Goal: Task Accomplishment & Management: Use online tool/utility

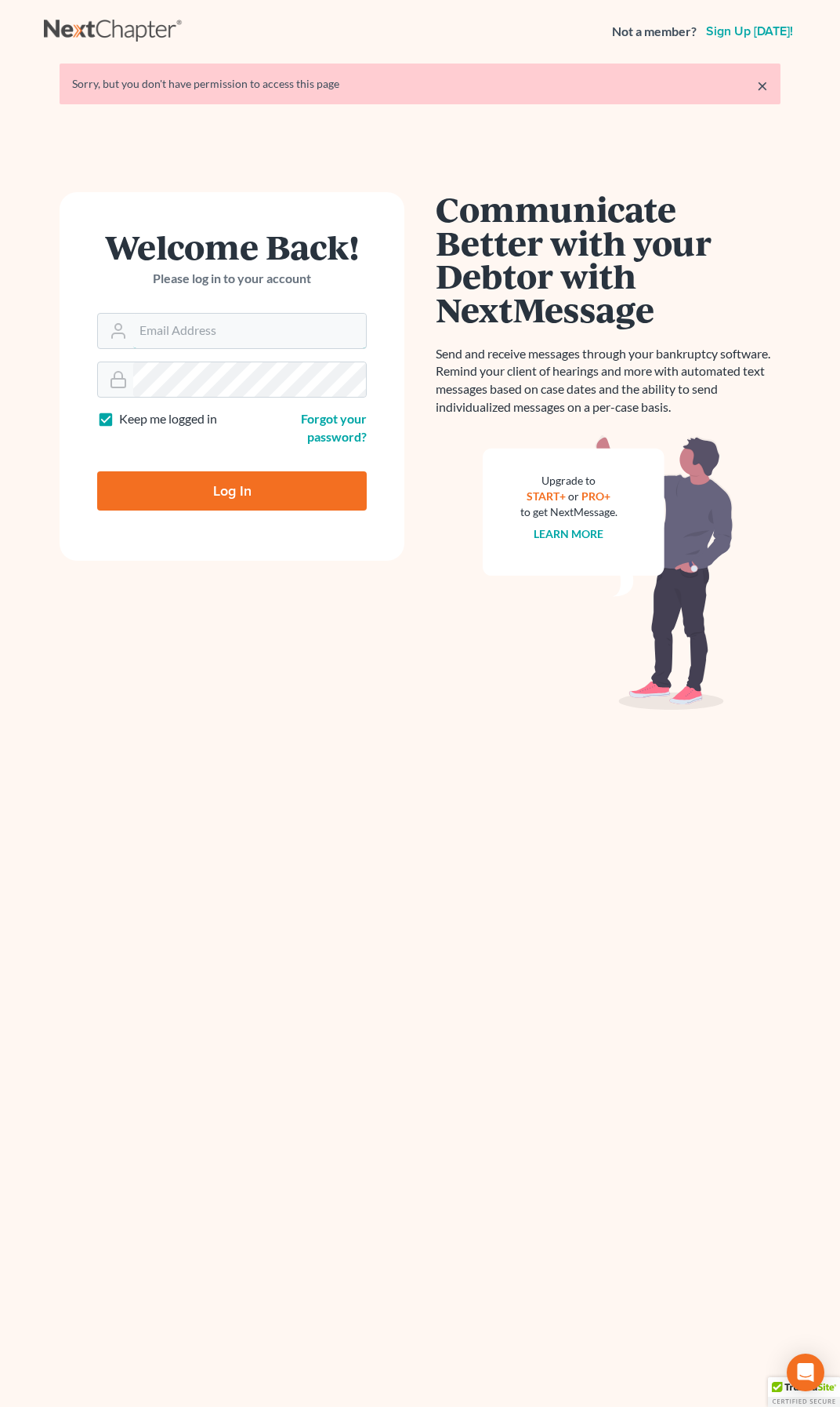
type input "[PERSON_NAME][EMAIL_ADDRESS][PERSON_NAME][DOMAIN_NAME]"
click at [288, 508] on input "Log In" at bounding box center [231, 491] width 269 height 39
type input "Thinking..."
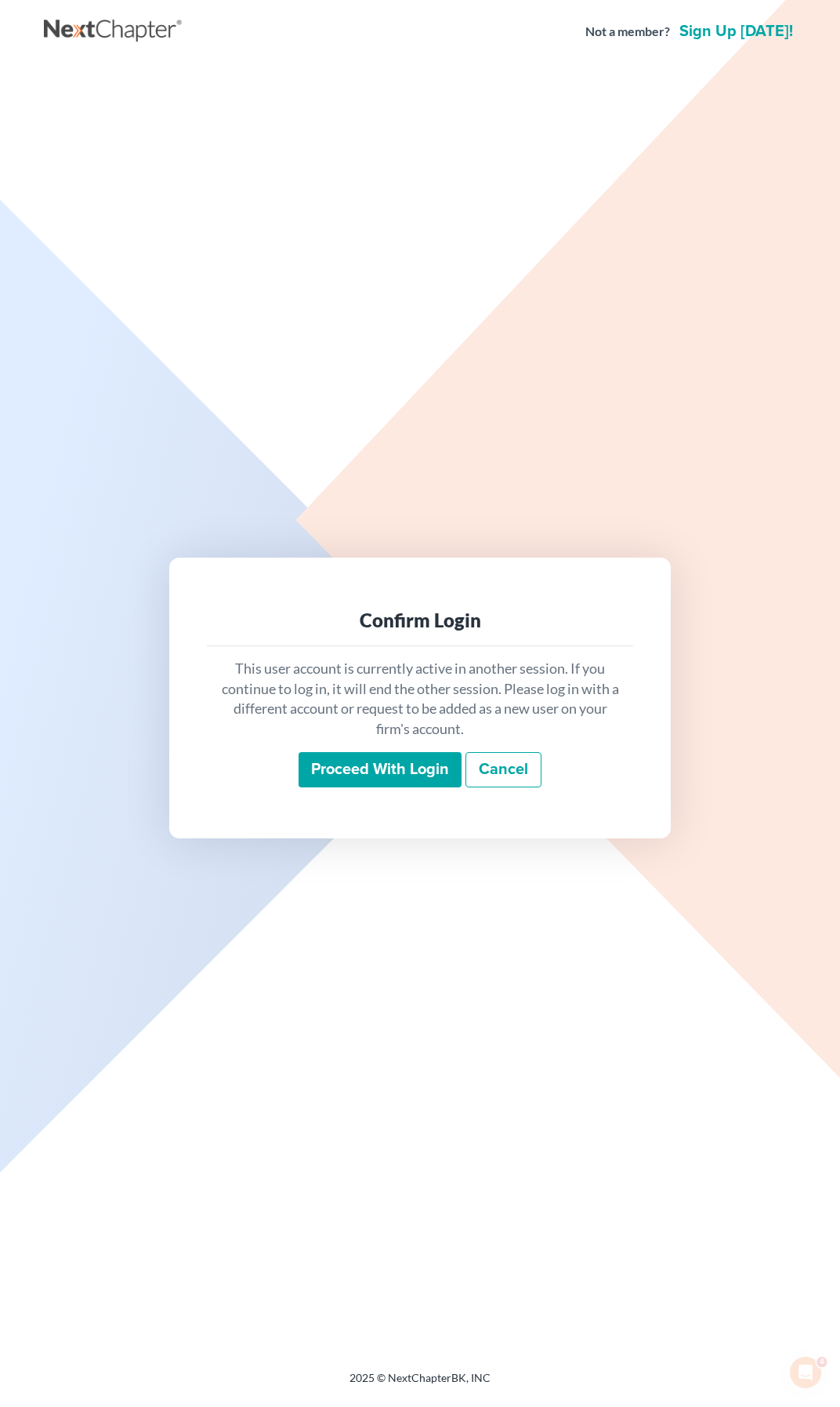
click at [358, 777] on input "Proceed with login" at bounding box center [380, 770] width 163 height 36
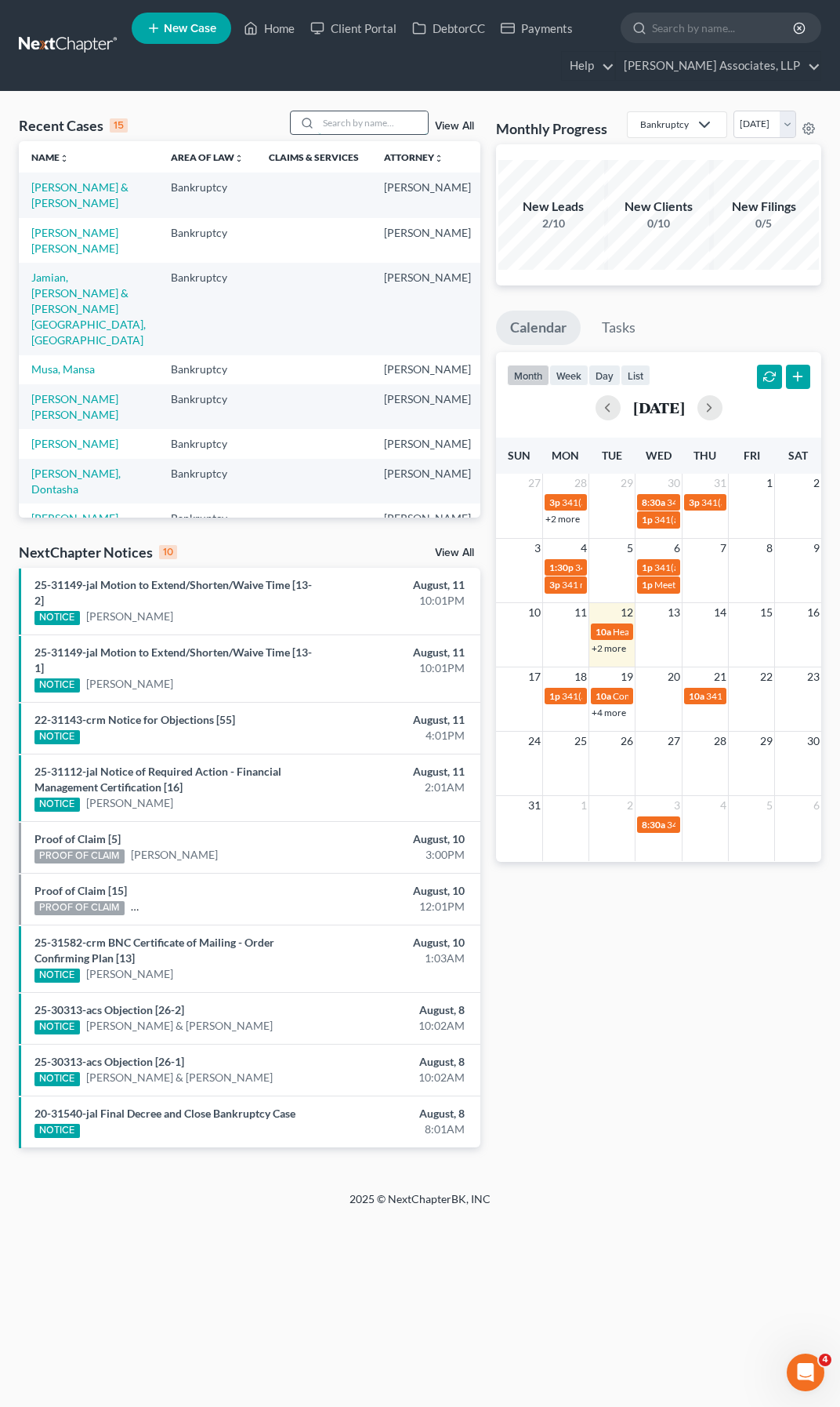
click at [388, 117] on input "search" at bounding box center [372, 123] width 109 height 23
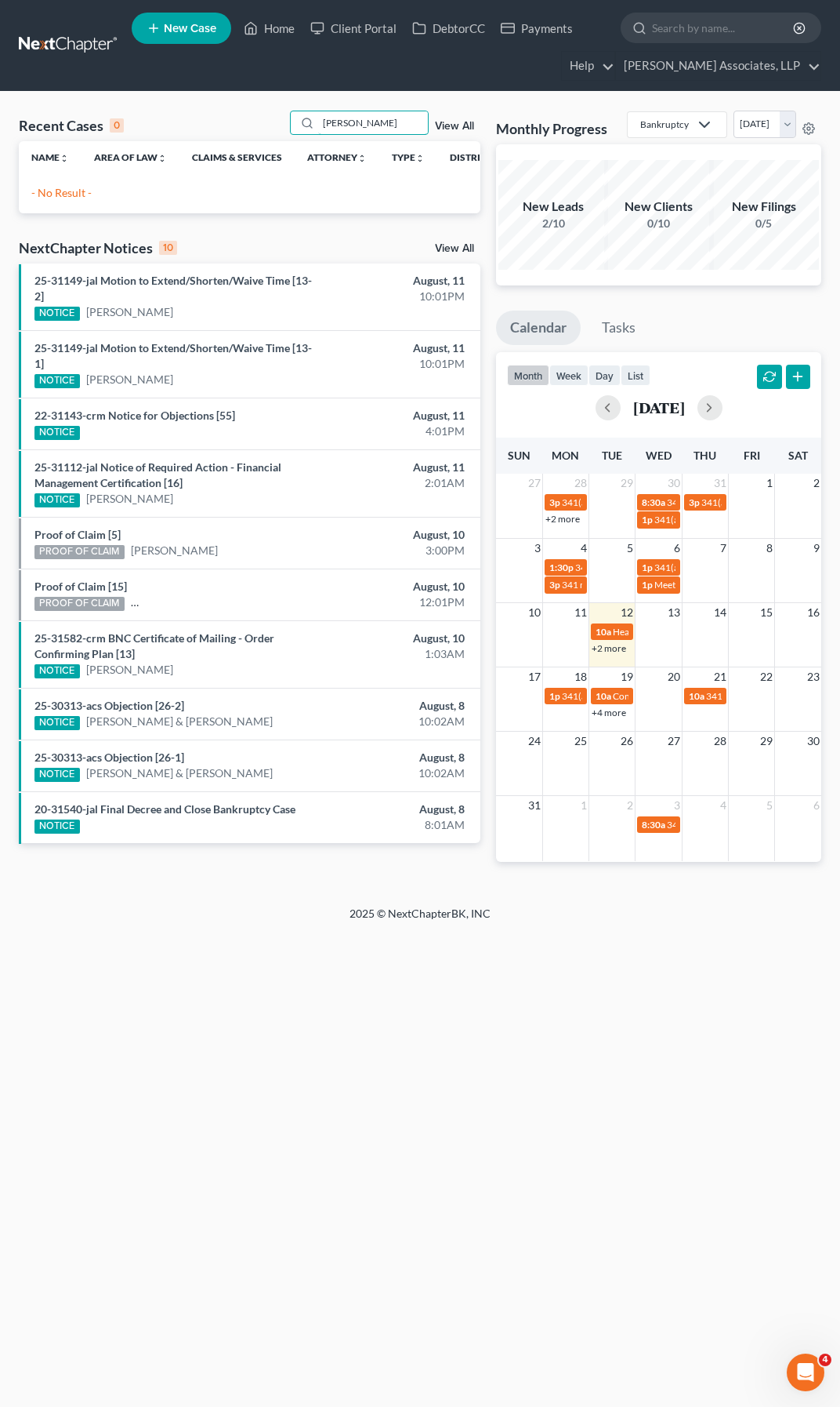
drag, startPoint x: 372, startPoint y: 121, endPoint x: 292, endPoint y: 105, distance: 81.6
click at [292, 105] on div "Recent Cases 0 [PERSON_NAME] View All Name unfold_more expand_more expand_less …" at bounding box center [420, 498] width 840 height 814
type input "g"
type input "r"
